Goal: Navigation & Orientation: Understand site structure

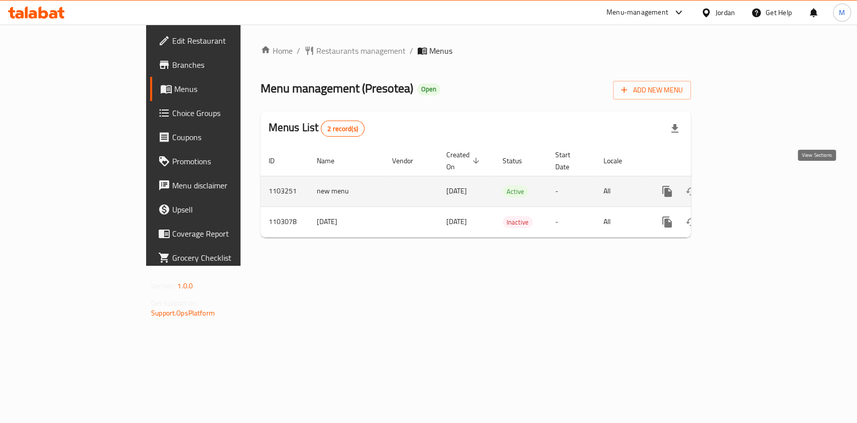
click at [746, 185] on icon "enhanced table" at bounding box center [739, 191] width 12 height 12
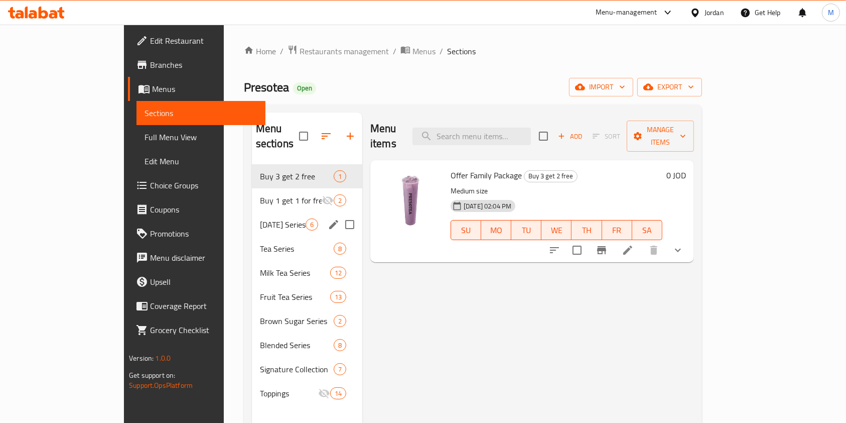
click at [252, 225] on div "Buy 3 get 2 free 1 Buy 1 get 1 for free 2 [DATE] Series 6 Tea Series 8 Milk Tea…" at bounding box center [307, 284] width 110 height 241
click at [260, 242] on span "Tea Series" at bounding box center [283, 248] width 46 height 12
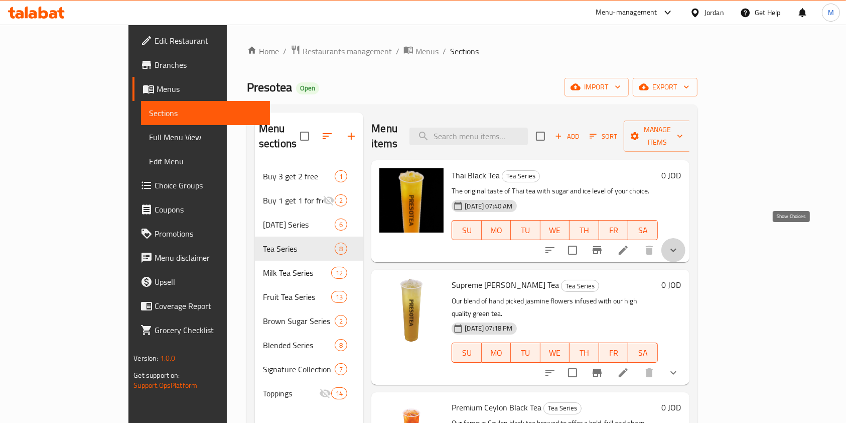
click at [677, 249] on icon "show more" at bounding box center [674, 251] width 6 height 4
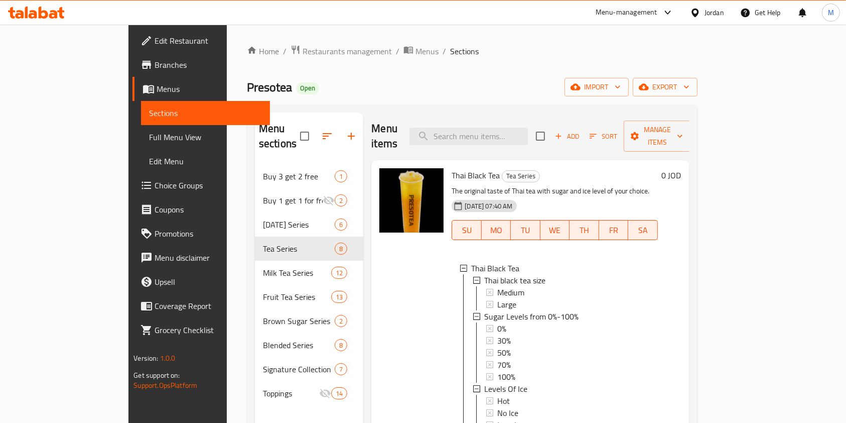
scroll to position [1, 0]
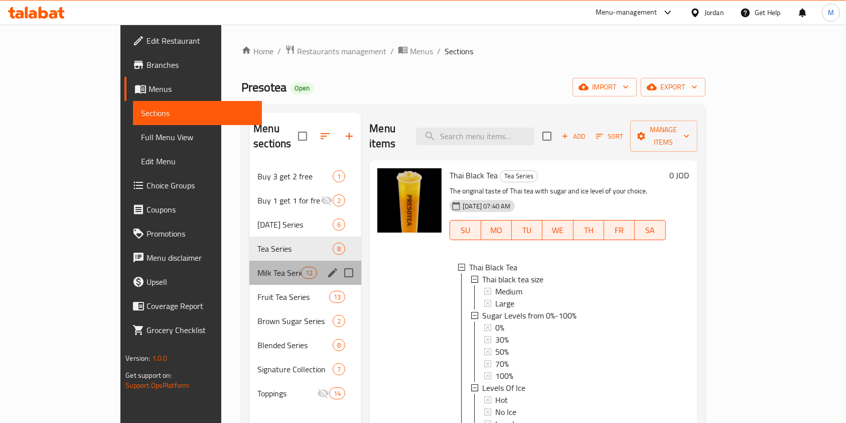
click at [250, 265] on div "Milk Tea Series 12" at bounding box center [306, 273] width 112 height 24
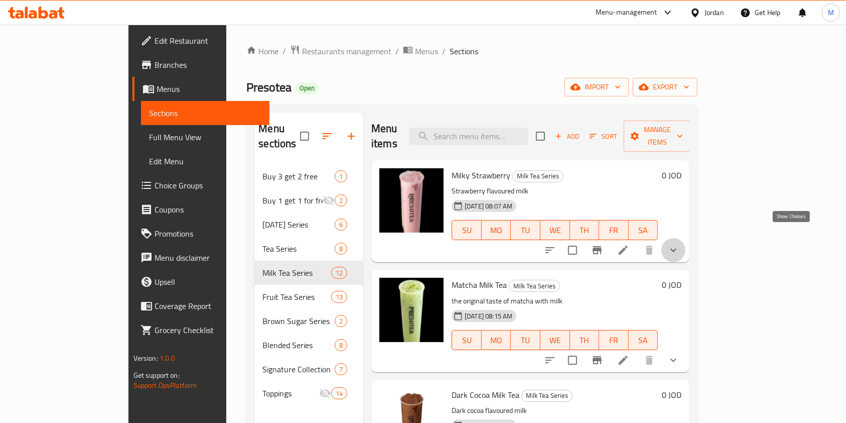
click at [680, 244] on icon "show more" at bounding box center [674, 250] width 12 height 12
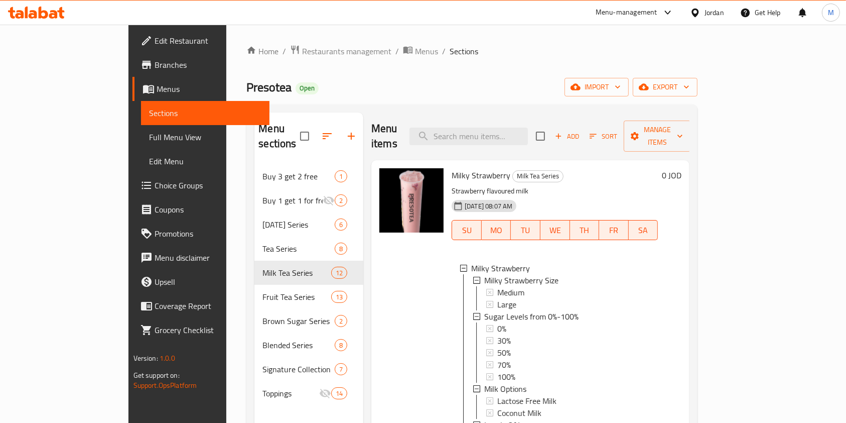
scroll to position [1, 0]
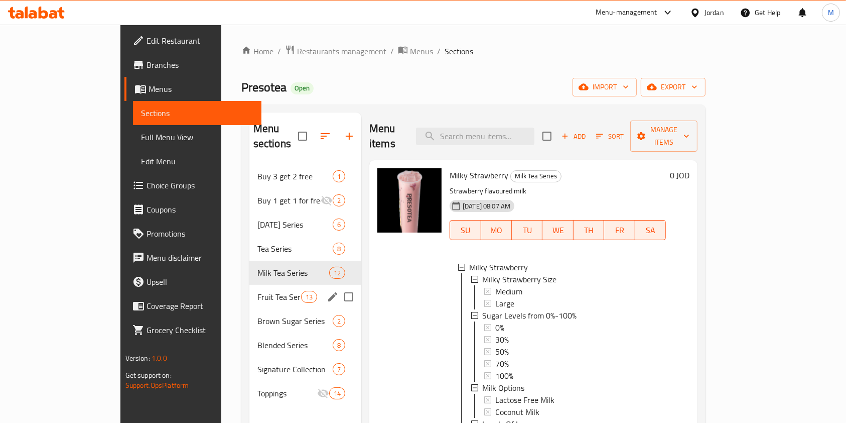
click at [250, 292] on div "Fruit Tea Series 13" at bounding box center [306, 297] width 112 height 24
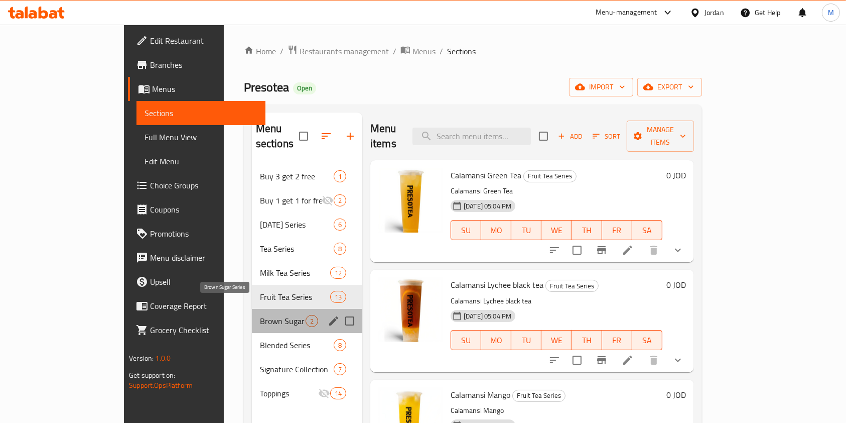
click at [260, 315] on span "Brown Sugar Series" at bounding box center [283, 321] width 46 height 12
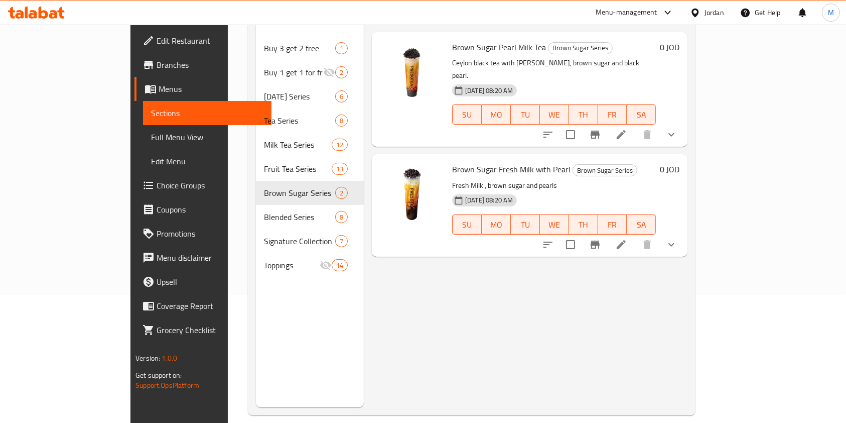
scroll to position [134, 0]
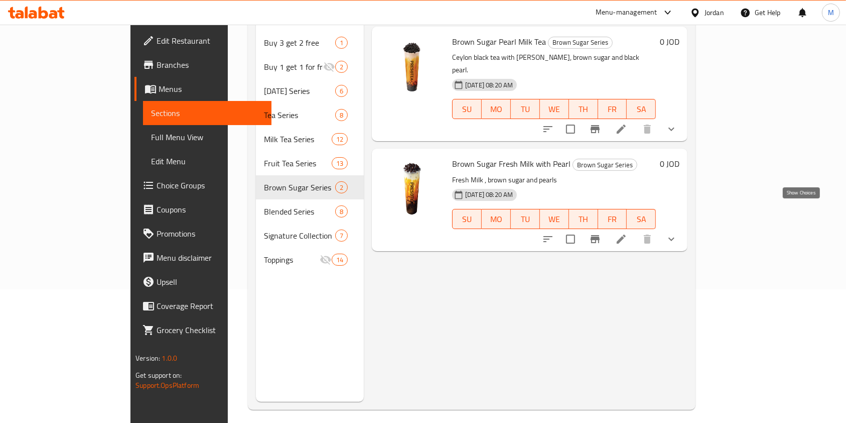
click at [678, 233] on icon "show more" at bounding box center [672, 239] width 12 height 12
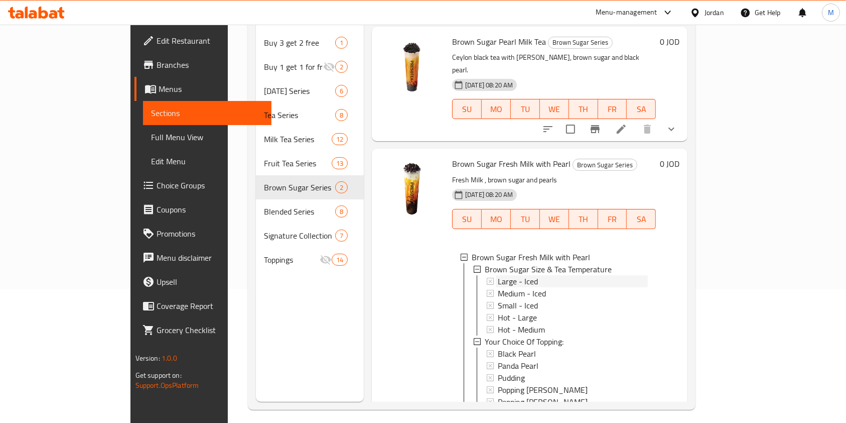
click at [498, 275] on span "Large - Iced" at bounding box center [518, 281] width 40 height 12
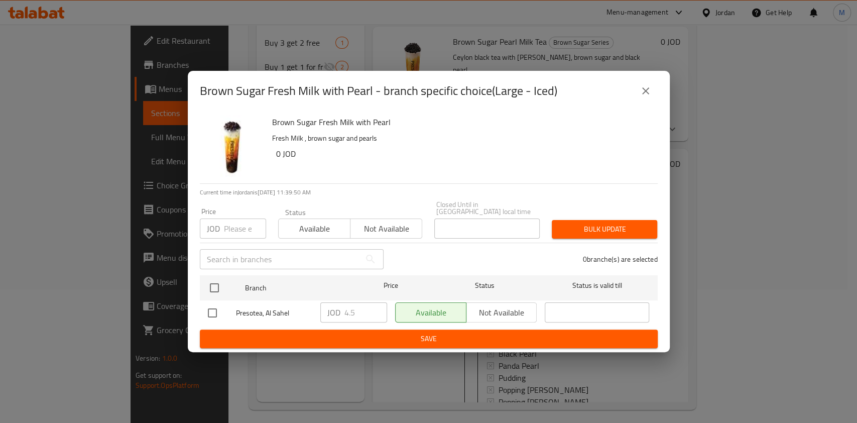
click at [651, 98] on button "close" at bounding box center [646, 91] width 24 height 24
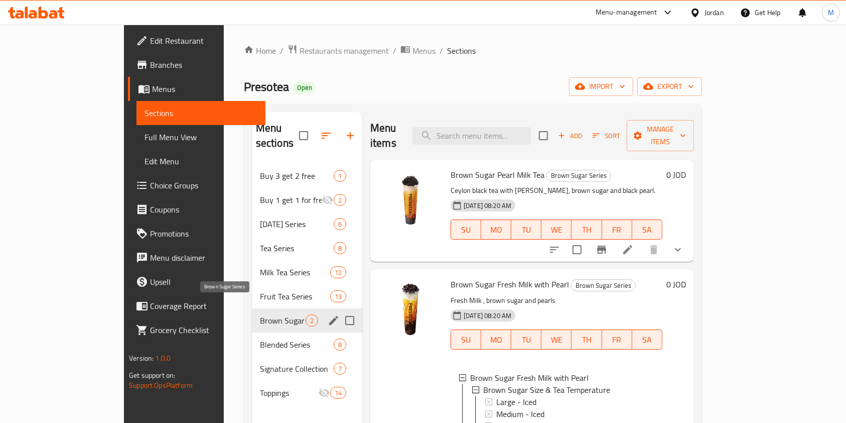
scroll to position [0, 0]
click at [260, 170] on span "Buy 3 get 2 free" at bounding box center [283, 176] width 46 height 12
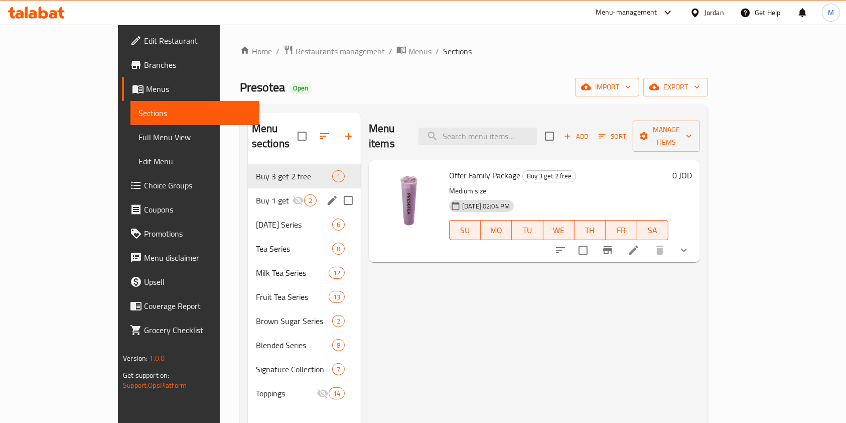
click at [256, 194] on span "Buy 1 get 1 for free" at bounding box center [274, 200] width 36 height 12
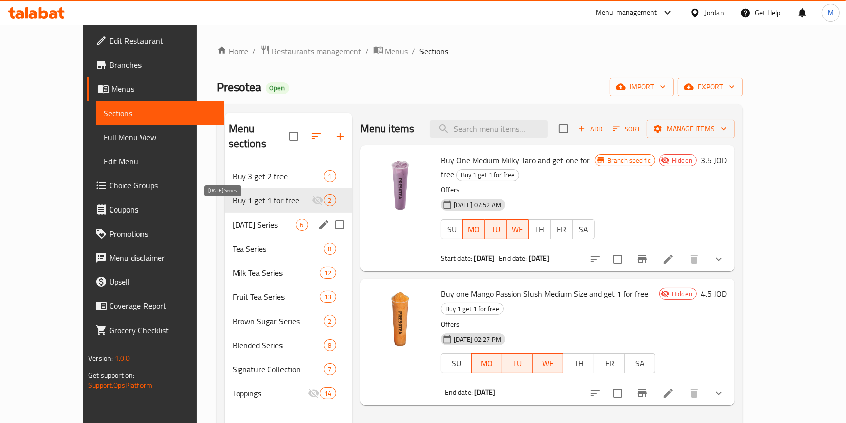
click at [233, 218] on span "[DATE] Series" at bounding box center [264, 224] width 63 height 12
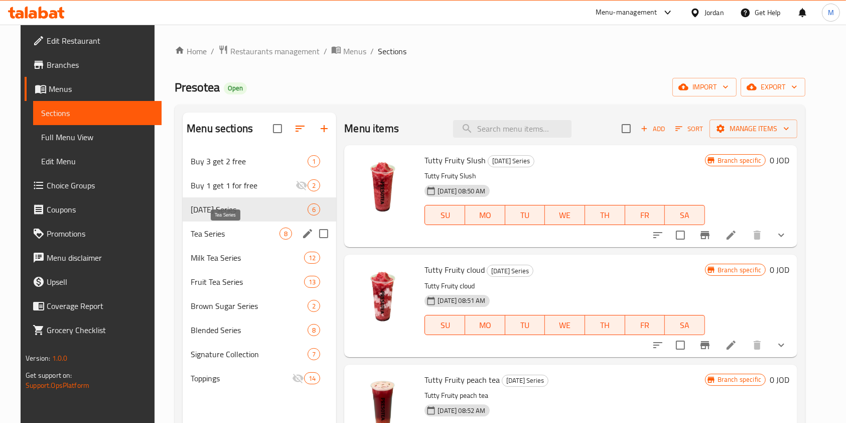
click at [227, 233] on span "Tea Series" at bounding box center [235, 233] width 89 height 12
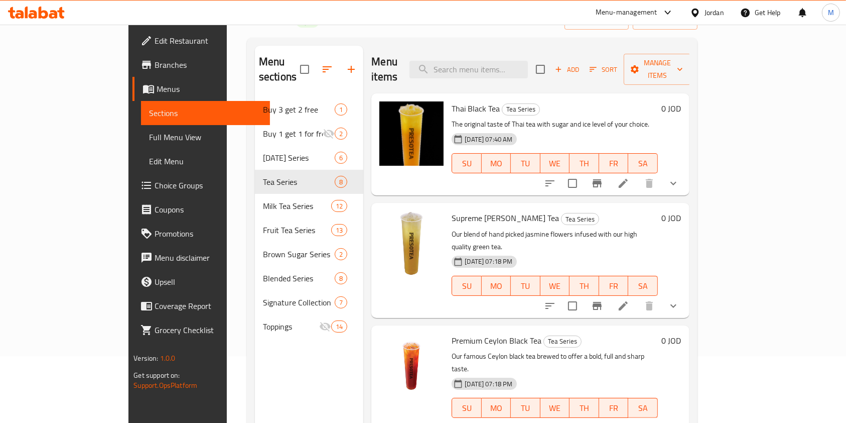
scroll to position [134, 0]
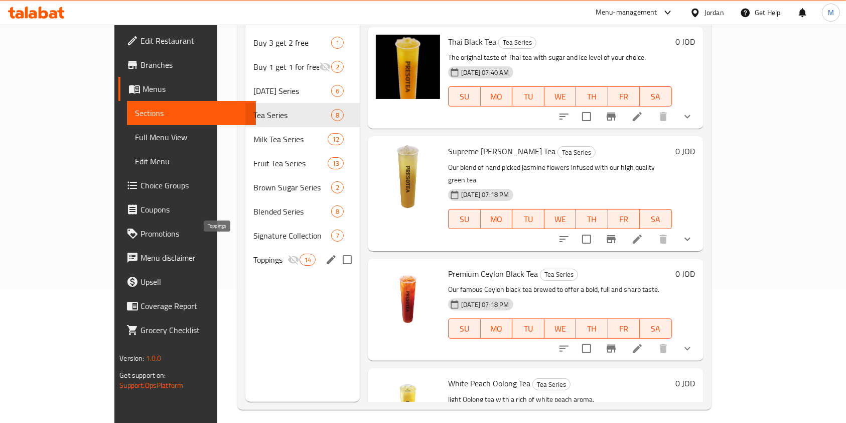
click at [246, 250] on div "Toppings 14" at bounding box center [303, 260] width 114 height 24
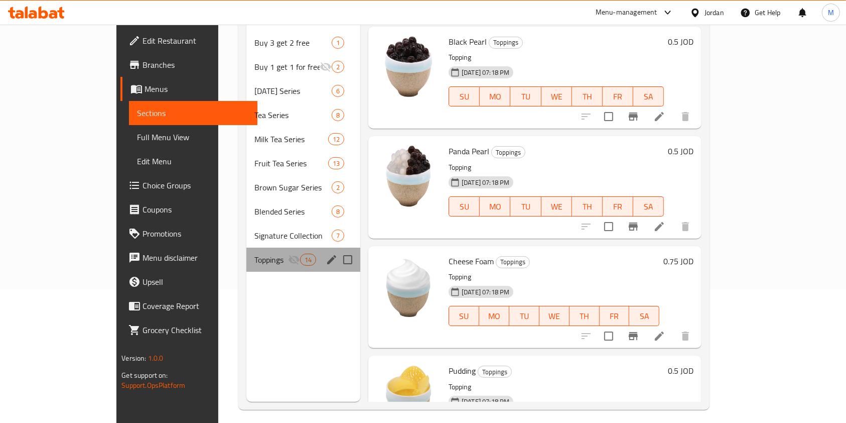
drag, startPoint x: 231, startPoint y: 234, endPoint x: 233, endPoint y: 227, distance: 7.2
click at [247, 248] on div "Toppings 14" at bounding box center [304, 260] width 114 height 24
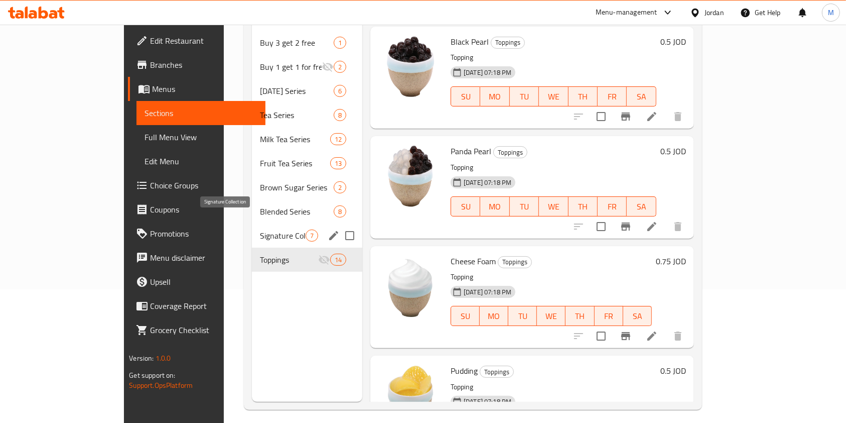
drag, startPoint x: 236, startPoint y: 220, endPoint x: 236, endPoint y: 215, distance: 5.5
click at [260, 229] on span "Signature Collection" at bounding box center [283, 235] width 46 height 12
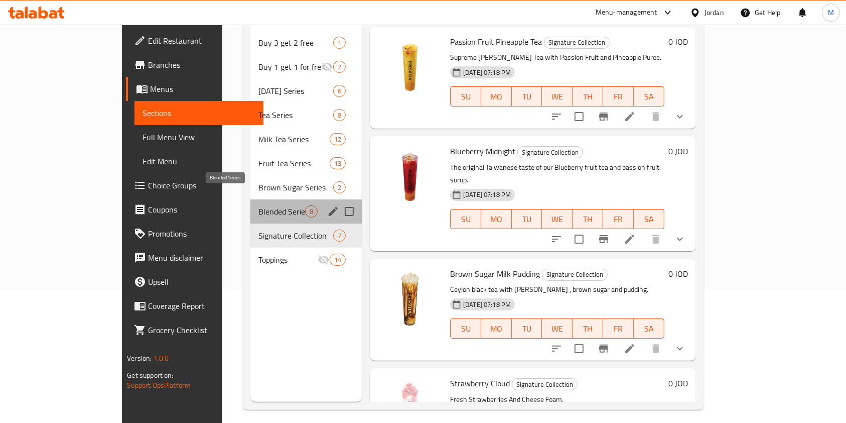
click at [259, 205] on span "Blended Series" at bounding box center [282, 211] width 47 height 12
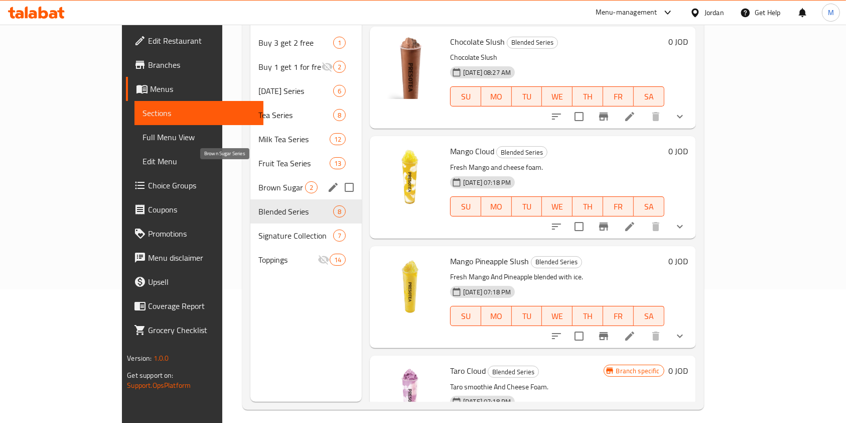
click at [259, 181] on span "Brown Sugar Series" at bounding box center [282, 187] width 47 height 12
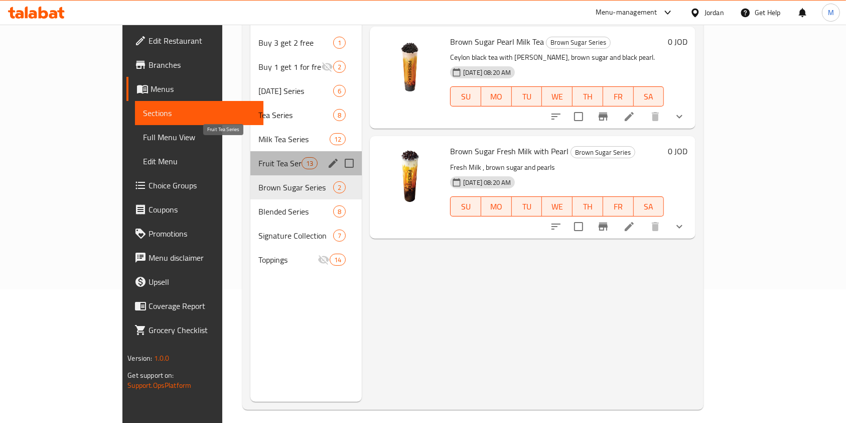
click at [259, 157] on span "Fruit Tea Series" at bounding box center [280, 163] width 43 height 12
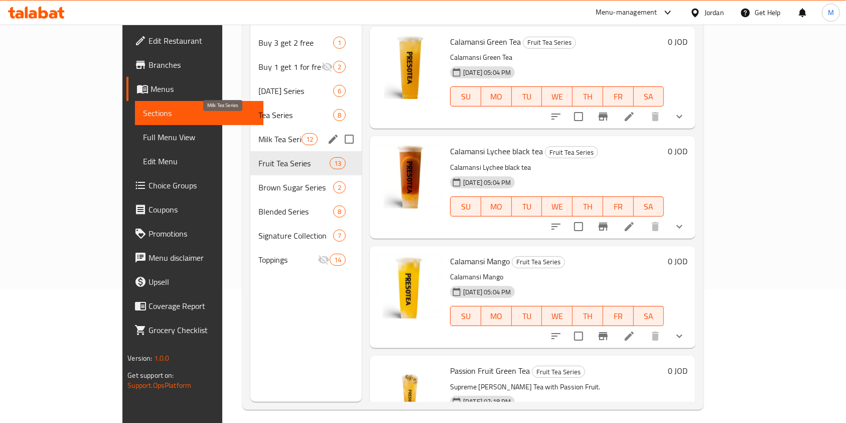
click at [259, 133] on span "Milk Tea Series" at bounding box center [280, 139] width 43 height 12
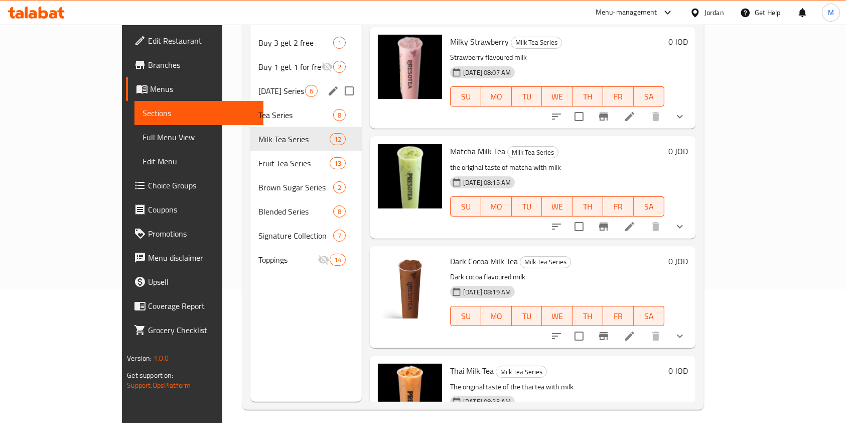
click at [251, 87] on div "Buy 3 get 2 free 1 Buy 1 get 1 for free 2 [DATE] Series 6 Tea Series 8 Milk Tea…" at bounding box center [306, 151] width 111 height 241
click at [259, 85] on span "[DATE] Series" at bounding box center [282, 91] width 47 height 12
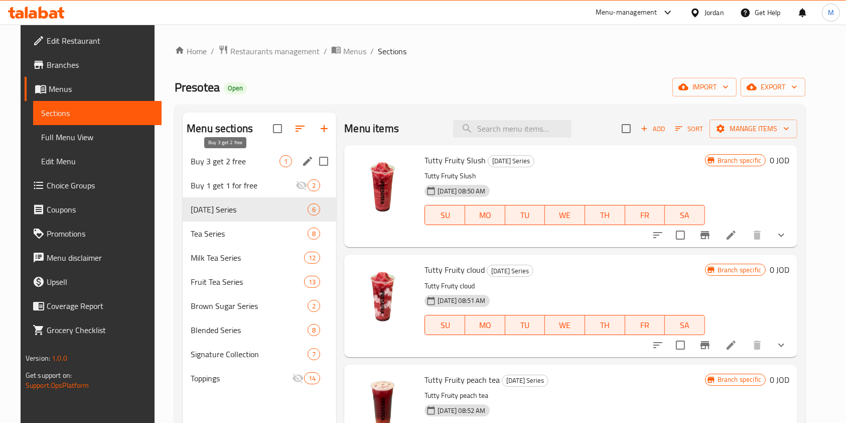
click at [232, 166] on span "Buy 3 get 2 free" at bounding box center [235, 161] width 89 height 12
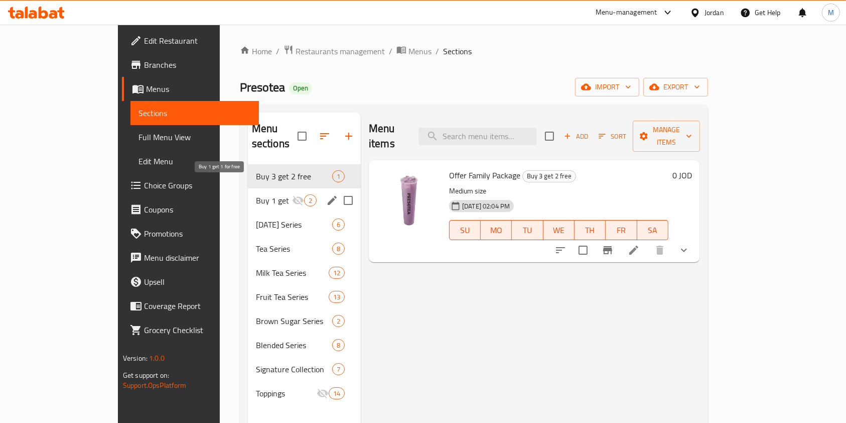
click at [256, 194] on span "Buy 1 get 1 for free" at bounding box center [274, 200] width 36 height 12
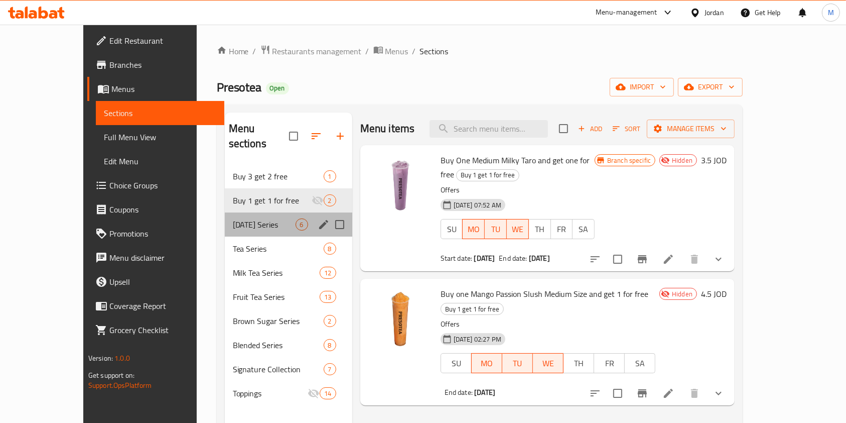
click at [237, 212] on div "[DATE] Series 6" at bounding box center [289, 224] width 128 height 24
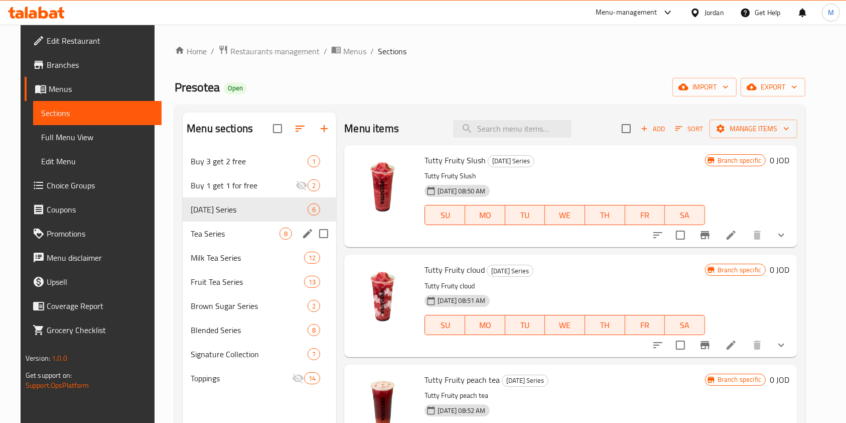
click at [239, 230] on span "Tea Series" at bounding box center [235, 233] width 89 height 12
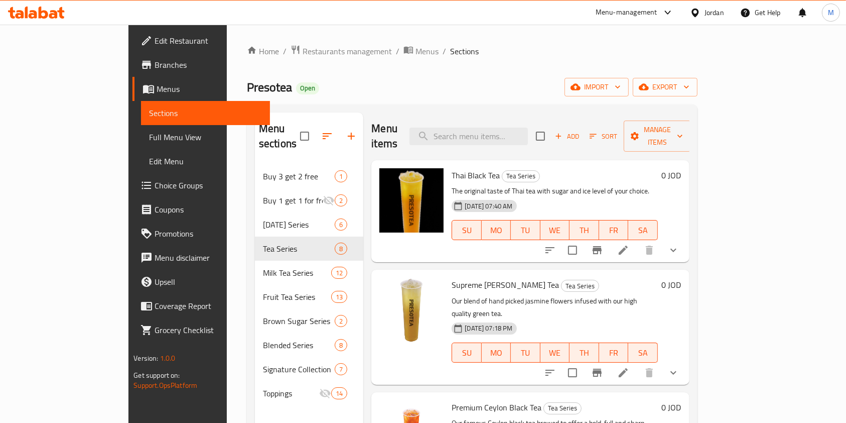
click at [686, 238] on button "show more" at bounding box center [674, 250] width 24 height 24
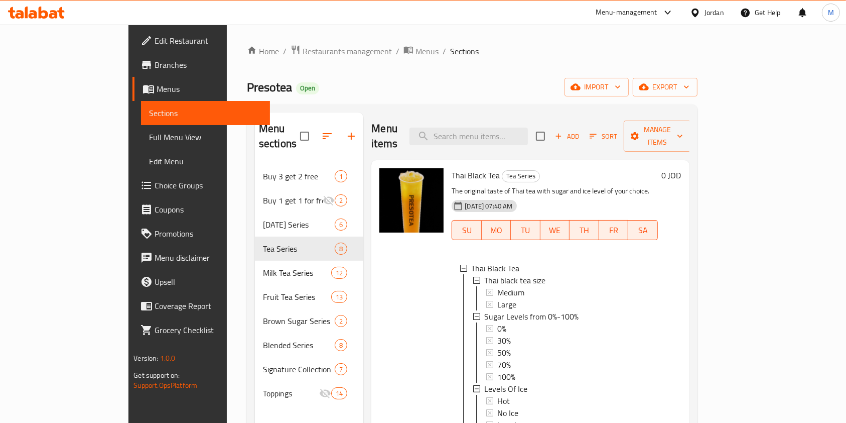
scroll to position [1, 0]
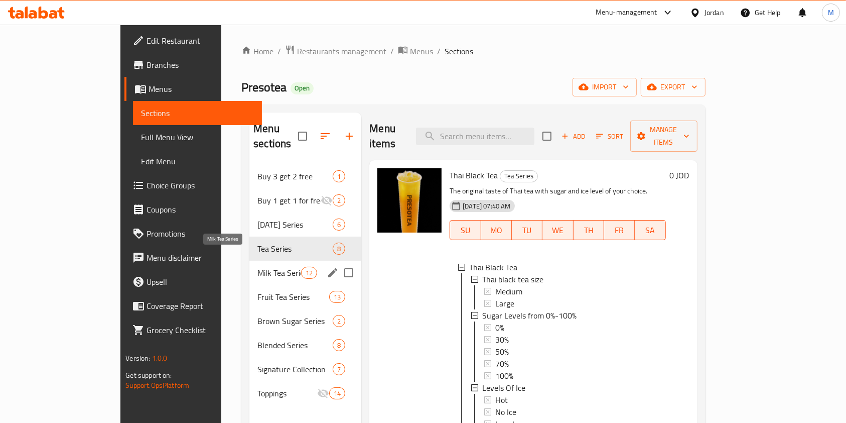
click at [258, 267] on span "Milk Tea Series" at bounding box center [280, 273] width 44 height 12
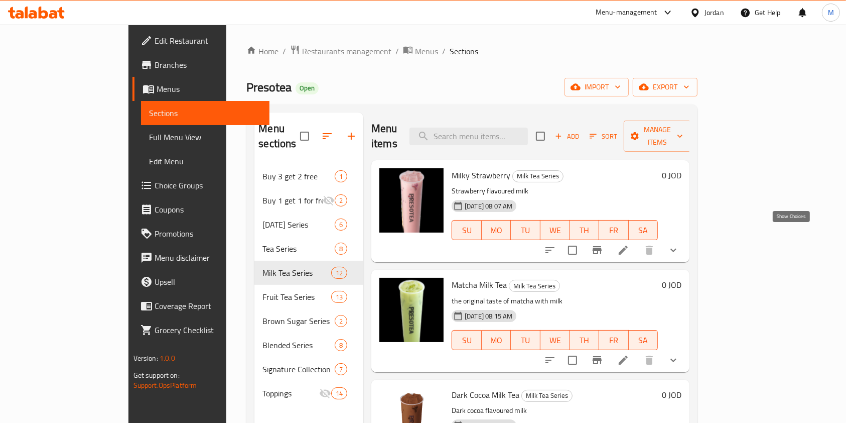
click at [680, 244] on icon "show more" at bounding box center [674, 250] width 12 height 12
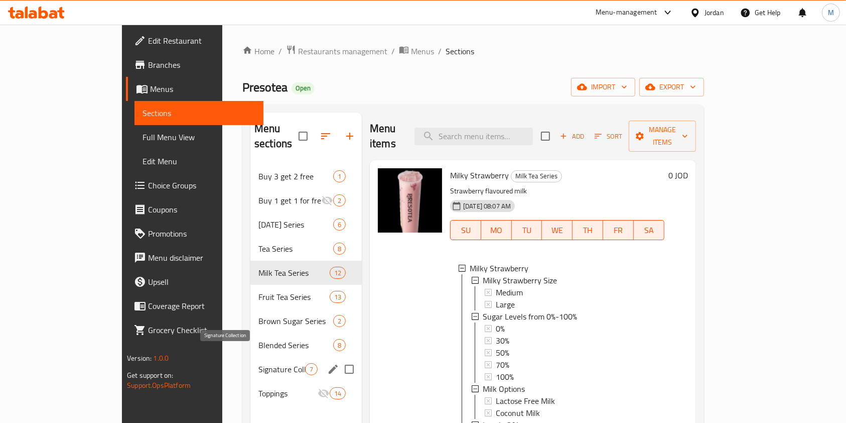
click at [259, 363] on span "Signature Collection" at bounding box center [282, 369] width 47 height 12
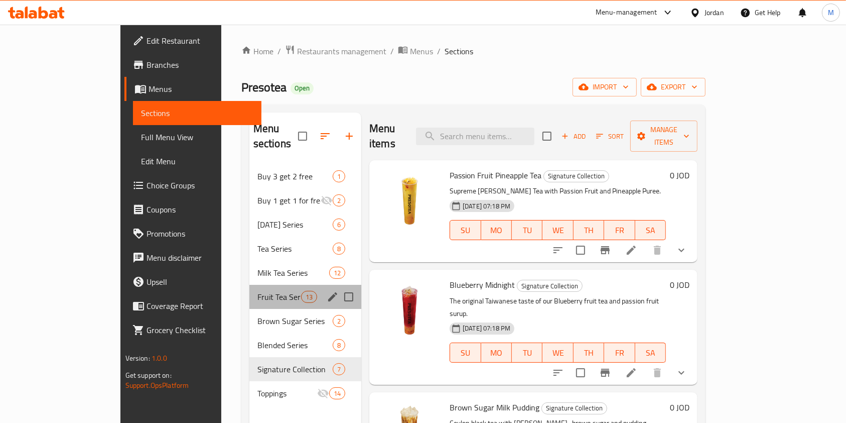
click at [250, 290] on div "Fruit Tea Series 13" at bounding box center [306, 297] width 112 height 24
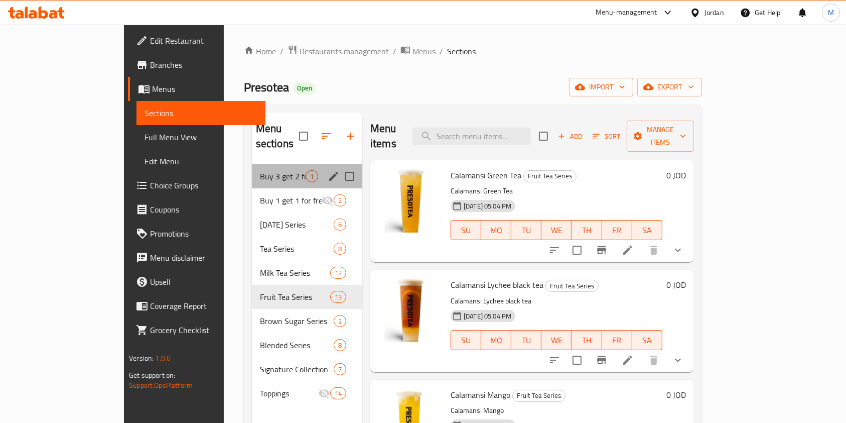
click at [252, 164] on div "Buy 3 get 2 free 1" at bounding box center [307, 176] width 110 height 24
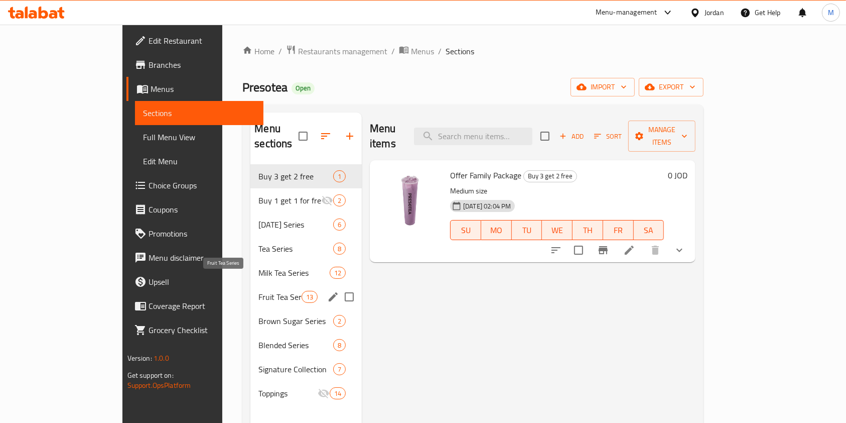
click at [259, 291] on span "Fruit Tea Series" at bounding box center [280, 297] width 43 height 12
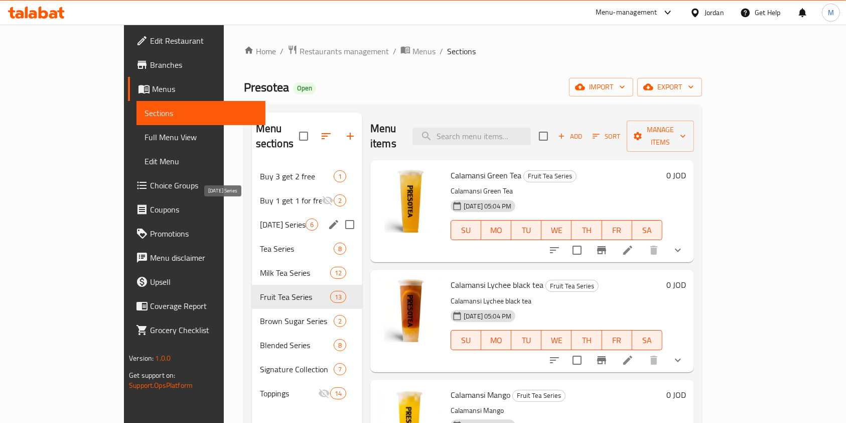
click at [260, 218] on span "[DATE] Series" at bounding box center [283, 224] width 46 height 12
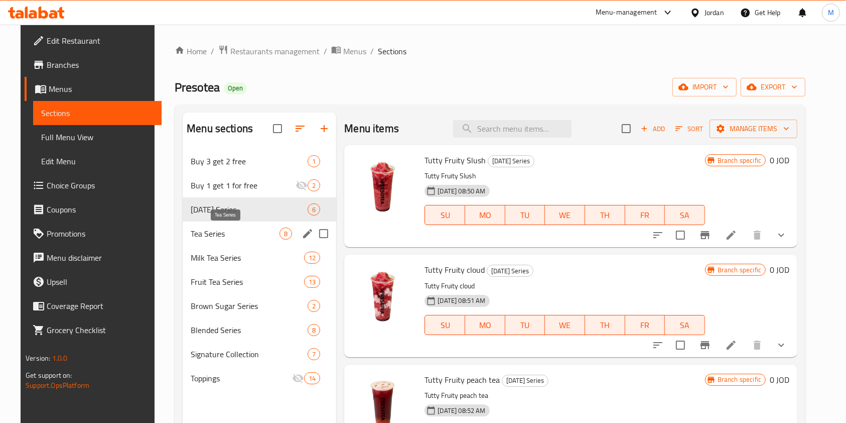
click at [191, 236] on span "Tea Series" at bounding box center [235, 233] width 89 height 12
